Goal: Task Accomplishment & Management: Use online tool/utility

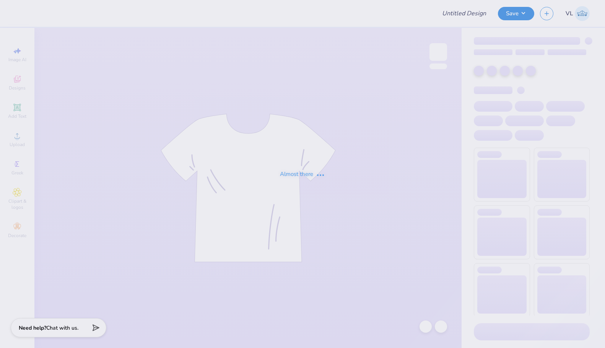
type input "[PERSON_NAME] Tee"
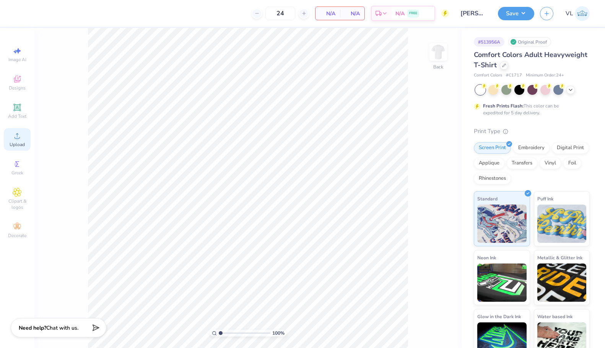
click at [23, 144] on span "Upload" at bounding box center [17, 145] width 15 height 6
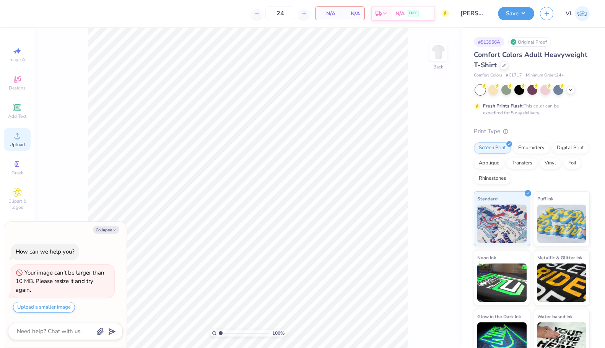
click at [22, 139] on div "Upload" at bounding box center [17, 139] width 27 height 23
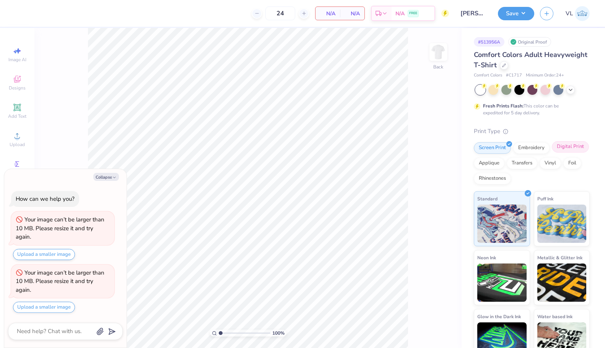
click at [552, 153] on div "Digital Print" at bounding box center [570, 146] width 37 height 11
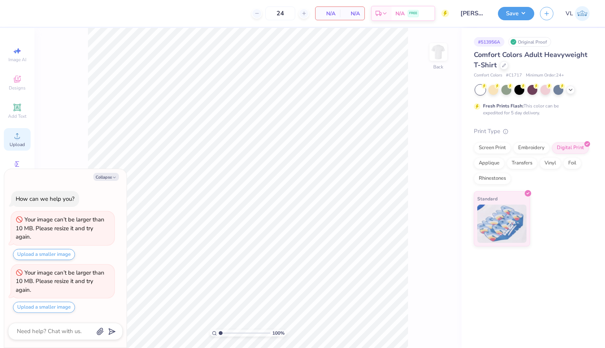
click at [13, 138] on icon at bounding box center [17, 135] width 9 height 9
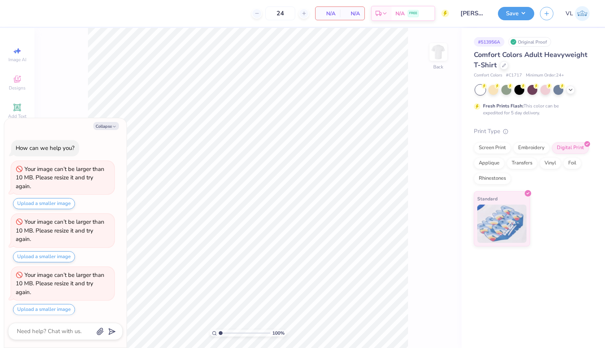
scroll to position [2, 0]
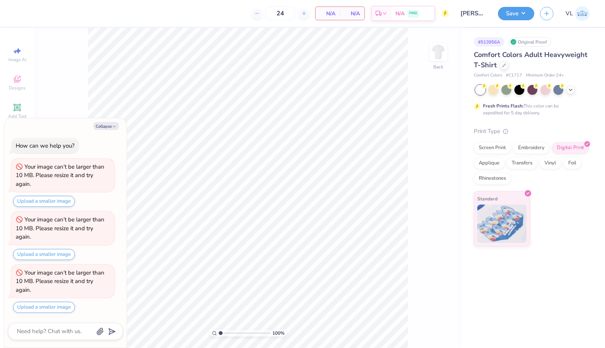
click at [48, 94] on div "100 % Back" at bounding box center [247, 188] width 427 height 320
click at [115, 128] on icon "button" at bounding box center [114, 126] width 5 height 5
type textarea "x"
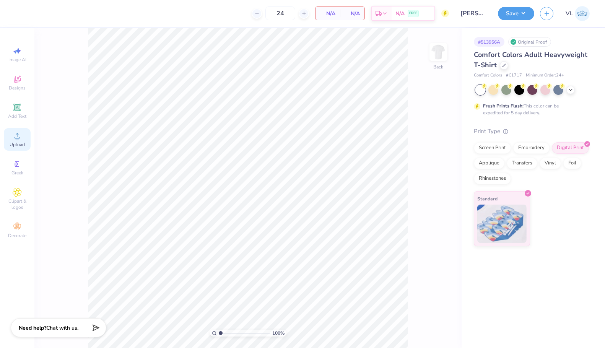
click at [16, 140] on div "Upload" at bounding box center [17, 139] width 27 height 23
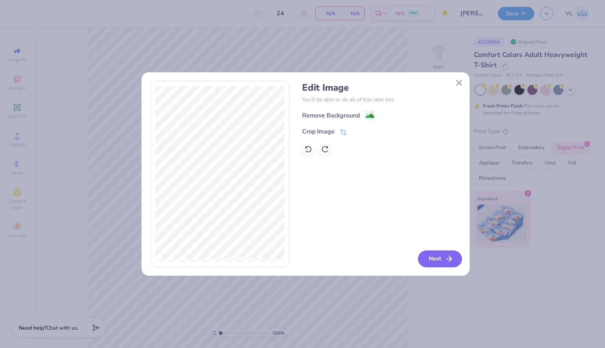
click at [425, 251] on button "Next" at bounding box center [440, 259] width 44 height 17
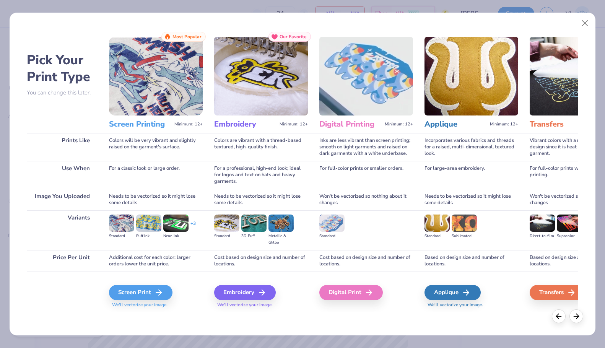
click at [350, 283] on div "Digital Print" at bounding box center [366, 292] width 94 height 41
click at [352, 291] on div "Digital Print" at bounding box center [352, 292] width 63 height 15
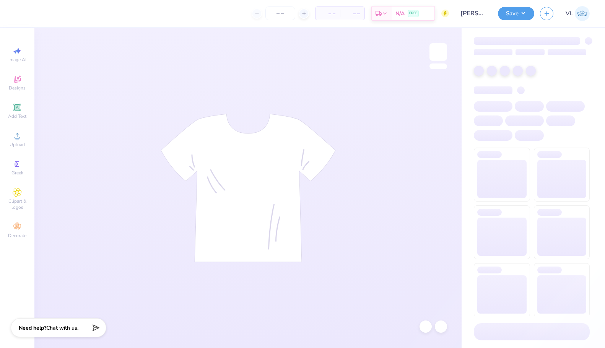
type input "[PERSON_NAME] Tee"
type input "24"
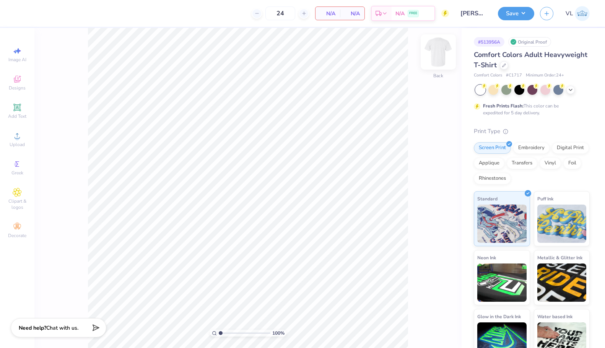
click at [438, 47] on img at bounding box center [438, 52] width 31 height 31
click at [21, 137] on icon at bounding box center [17, 135] width 9 height 9
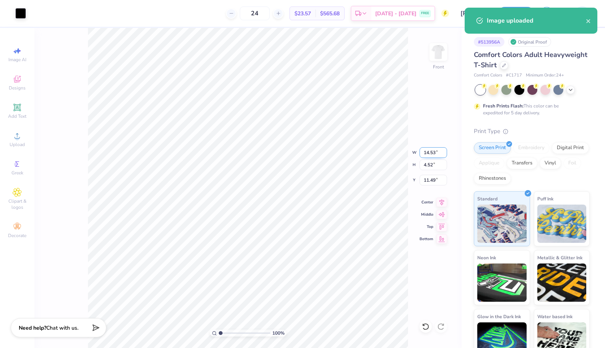
click at [434, 149] on input "14.53" at bounding box center [434, 152] width 28 height 11
type input "12.00"
type input "3.74"
type input "3.00"
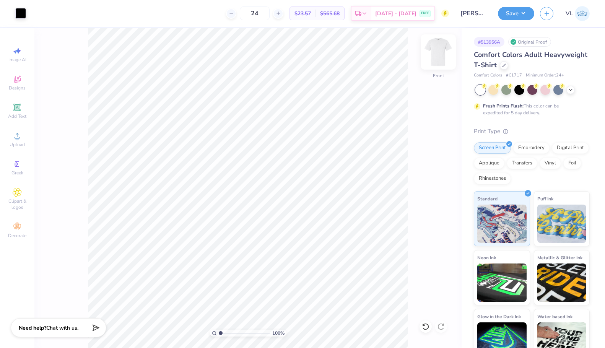
click at [438, 57] on img at bounding box center [438, 52] width 31 height 31
click at [16, 132] on icon at bounding box center [17, 135] width 9 height 9
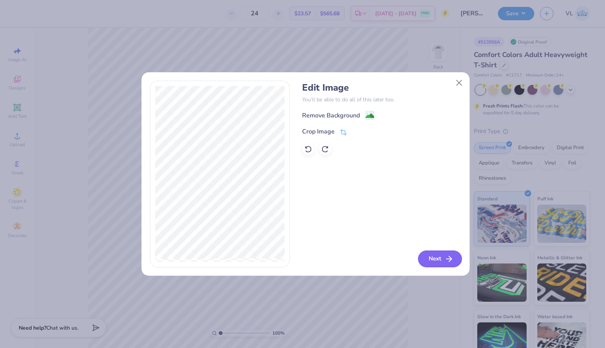
click at [436, 260] on button "Next" at bounding box center [440, 259] width 44 height 17
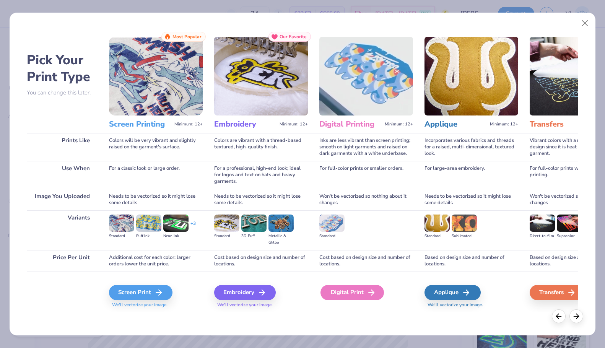
click at [372, 293] on icon at bounding box center [371, 292] width 9 height 9
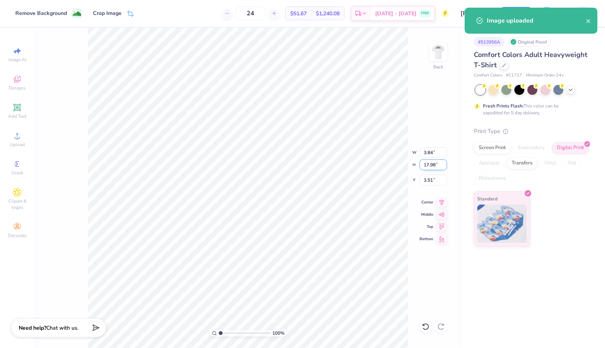
click at [431, 161] on input "17.98" at bounding box center [434, 165] width 28 height 11
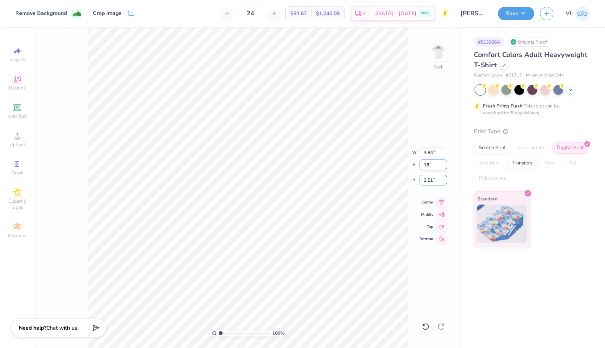
type input "18.00"
type input "3.00"
click at [435, 164] on input "18.00" at bounding box center [434, 165] width 28 height 11
type input "16"
type input "3.42"
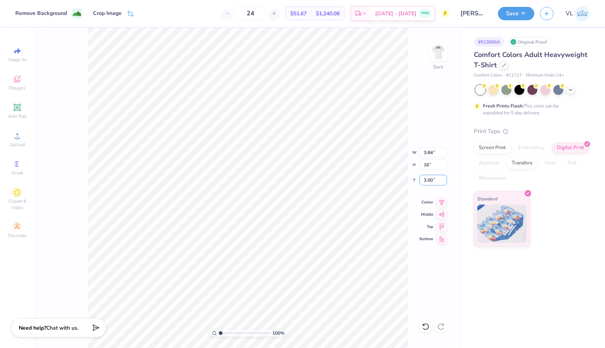
type input "16.00"
click at [432, 180] on input "4.00" at bounding box center [434, 180] width 28 height 11
type input "3.00"
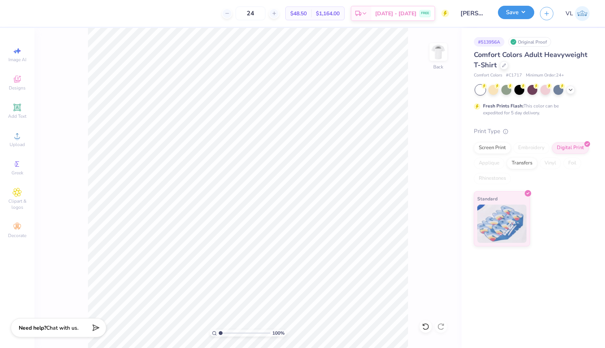
click at [511, 14] on button "Save" at bounding box center [516, 12] width 36 height 13
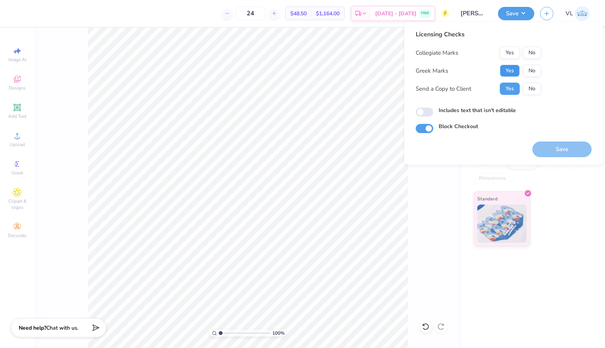
click at [512, 66] on button "Yes" at bounding box center [510, 71] width 20 height 12
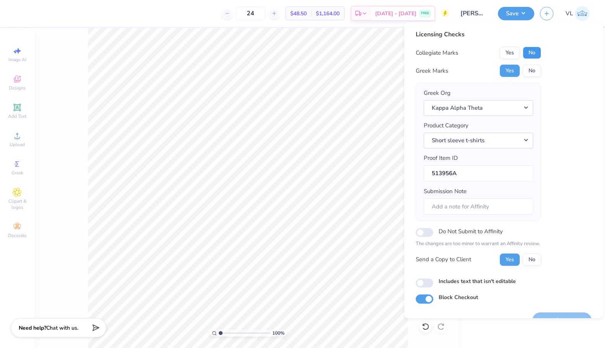
drag, startPoint x: 529, startPoint y: 52, endPoint x: 527, endPoint y: 62, distance: 9.8
click at [529, 52] on button "No" at bounding box center [532, 53] width 18 height 12
